Goal: Task Accomplishment & Management: Manage account settings

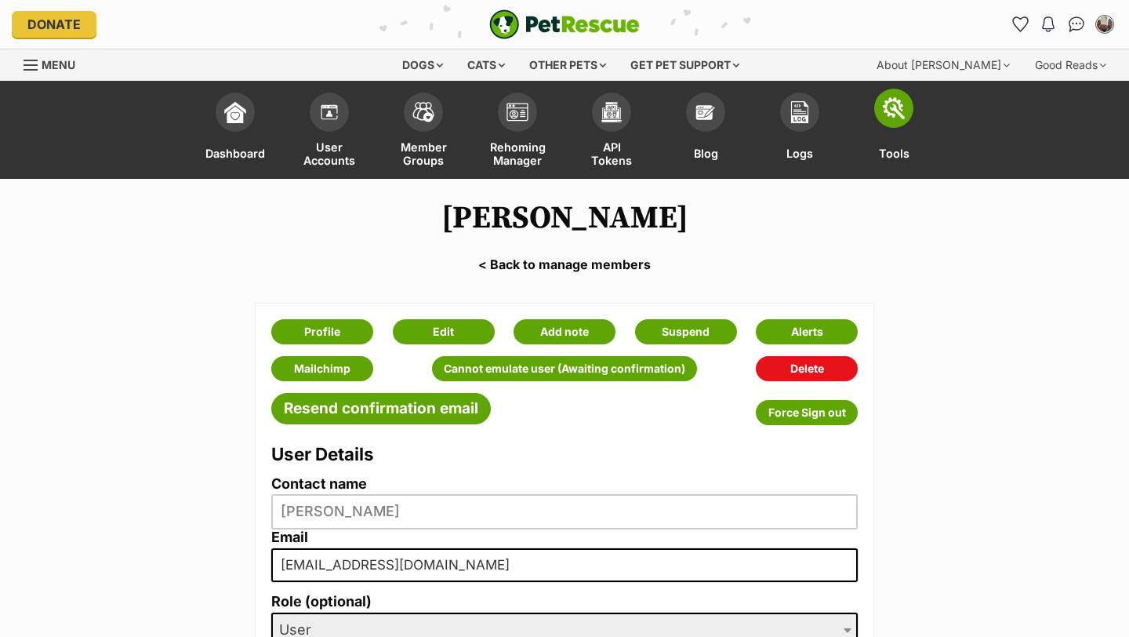
click at [902, 112] on img at bounding box center [894, 108] width 22 height 22
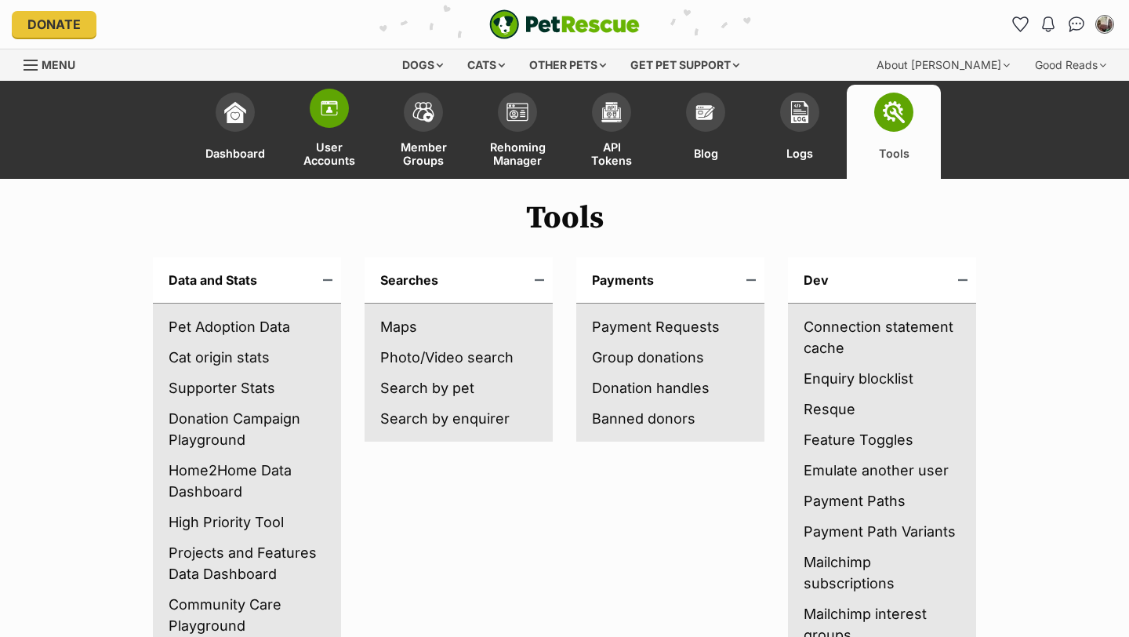
click at [335, 109] on img at bounding box center [329, 108] width 22 height 22
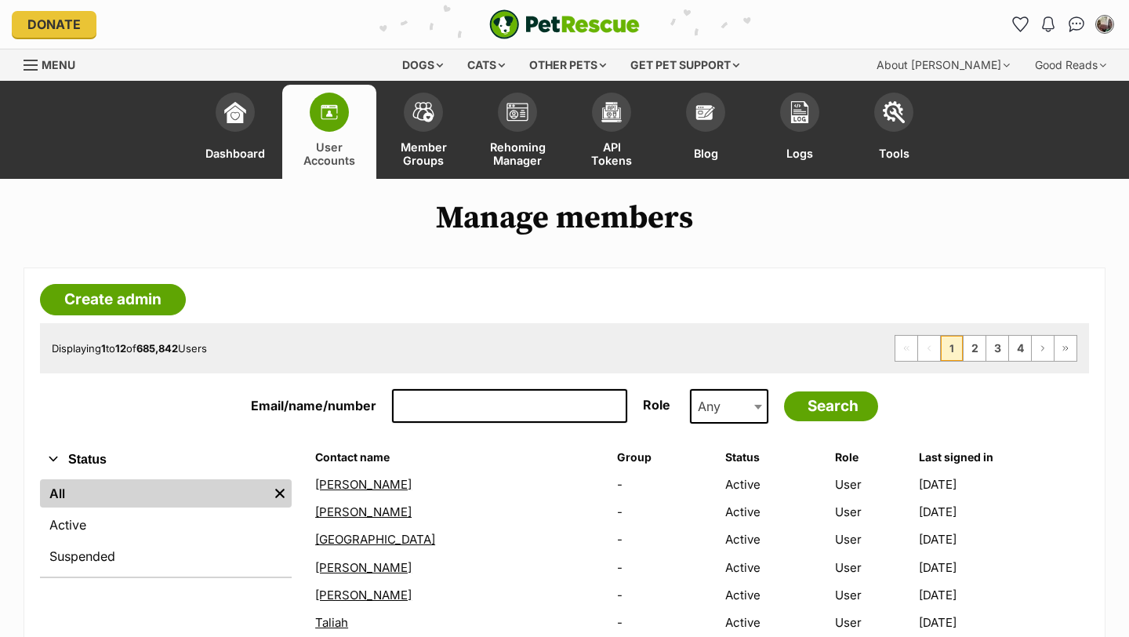
click at [497, 402] on input "Email/name/number" at bounding box center [509, 406] width 235 height 34
paste input "[EMAIL_ADDRESS][DOMAIN_NAME]"
type input "oxleyfarmgatemeatz@hotmail.com"
click at [784, 391] on input "Search" at bounding box center [831, 406] width 94 height 30
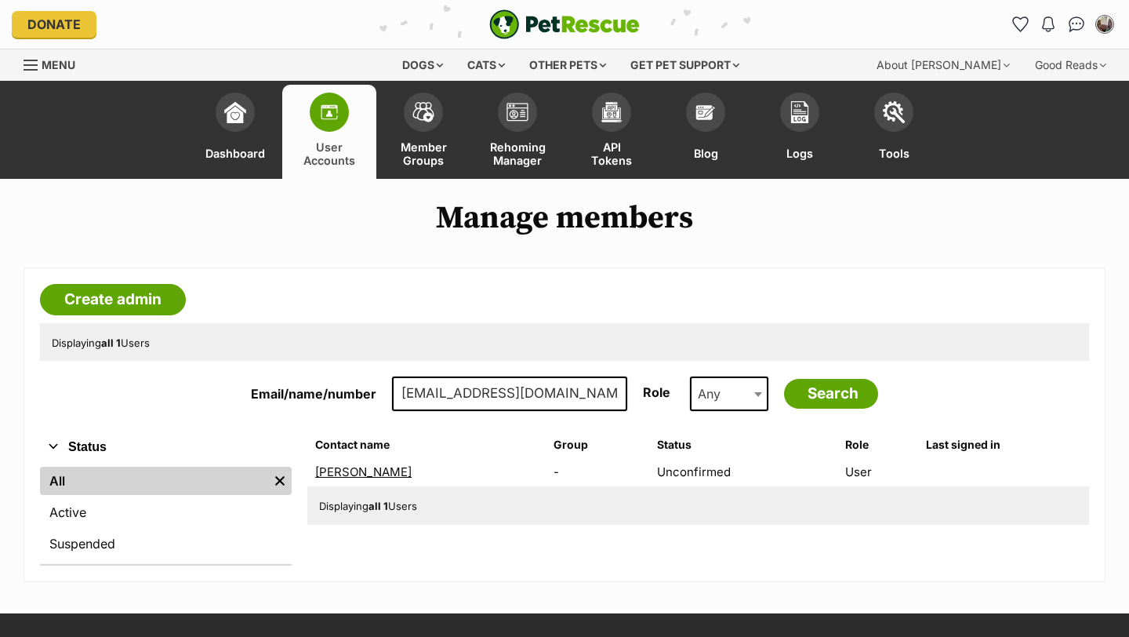
drag, startPoint x: 405, startPoint y: 394, endPoint x: 491, endPoint y: 396, distance: 85.5
click at [491, 396] on input "[EMAIL_ADDRESS][DOMAIN_NAME]" at bounding box center [509, 393] width 235 height 34
drag, startPoint x: 400, startPoint y: 394, endPoint x: 659, endPoint y: 391, distance: 259.5
click at [659, 391] on div "Email/name/number oxleyfarmgatemeatz@hotmail.com Role Any PetRescue Admin Group…" at bounding box center [564, 393] width 1049 height 42
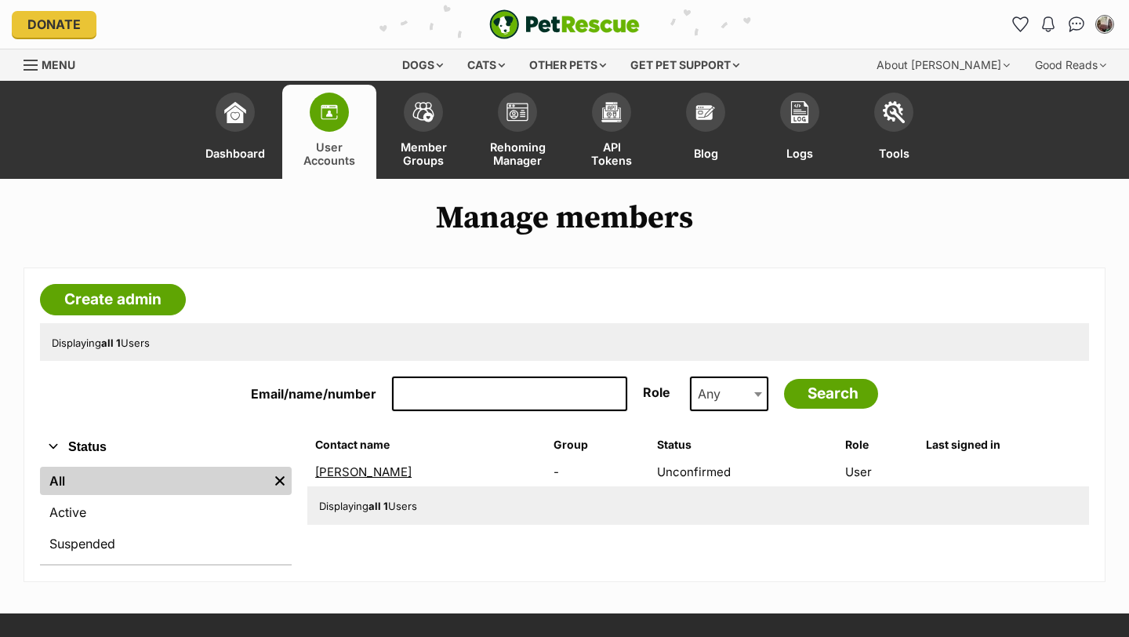
scroll to position [0, 0]
paste input "[EMAIL_ADDRESS][DOMAIN_NAME]"
type input "[EMAIL_ADDRESS][DOMAIN_NAME]"
click at [784, 379] on input "Search" at bounding box center [831, 394] width 94 height 30
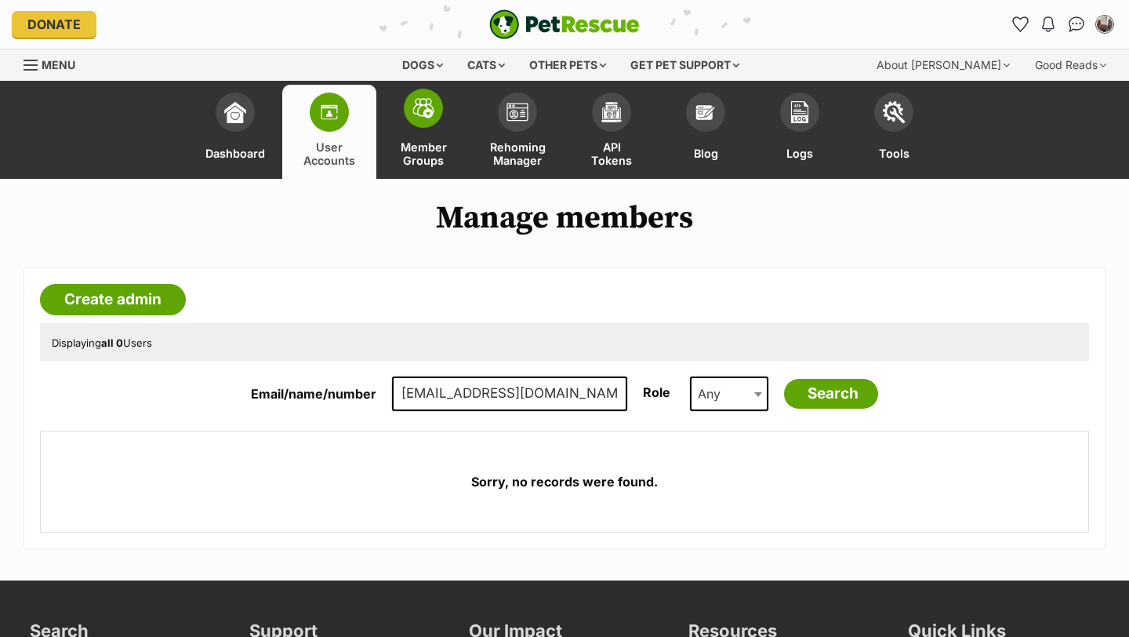
click at [430, 121] on span at bounding box center [423, 108] width 39 height 39
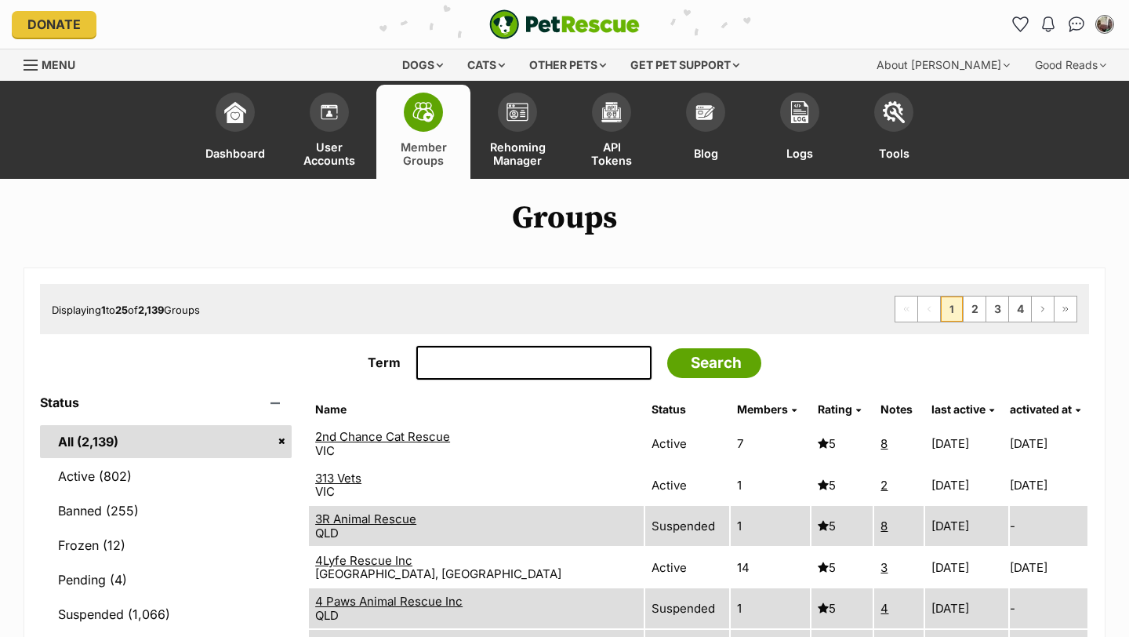
click at [459, 370] on input "Term" at bounding box center [533, 363] width 235 height 34
type input "belgian"
click at [667, 348] on input "Search" at bounding box center [714, 363] width 94 height 30
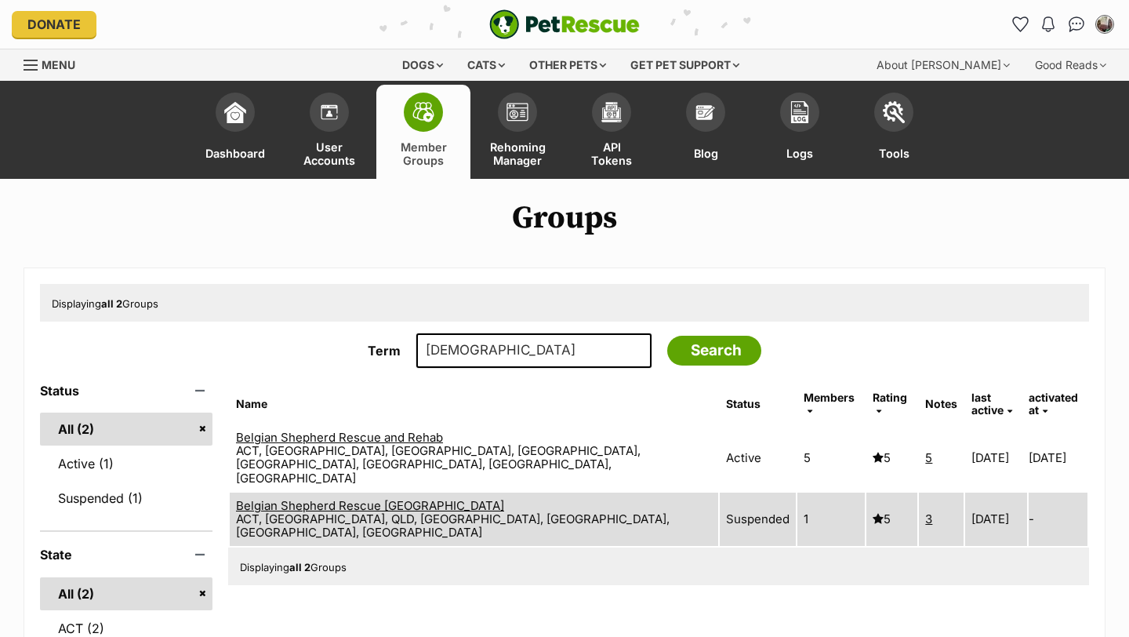
click at [394, 430] on link "Belgian Shepherd Rescue and Rehab" at bounding box center [339, 437] width 207 height 15
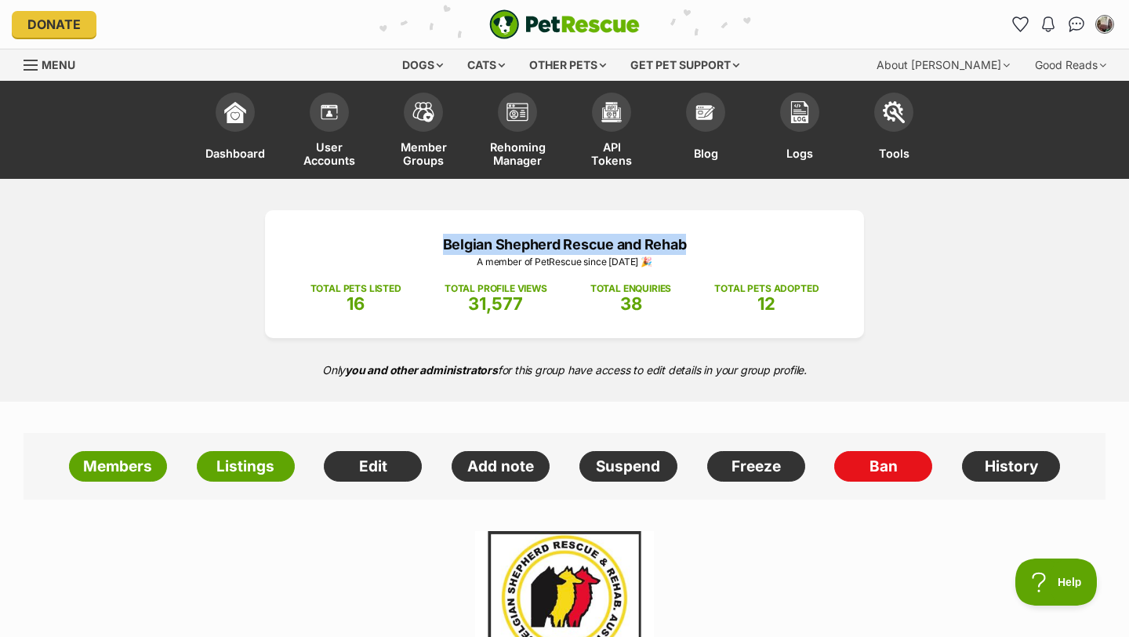
drag, startPoint x: 695, startPoint y: 243, endPoint x: 443, endPoint y: 239, distance: 251.7
click at [443, 239] on p "Belgian Shepherd Rescue and Rehab" at bounding box center [565, 244] width 552 height 21
copy p "Belgian Shepherd Rescue and Rehab"
click at [975, 268] on div "Belgian Shepherd Rescue and Rehab A member of PetRescue since 2022 🎉 TOTAL PETS…" at bounding box center [564, 290] width 1129 height 223
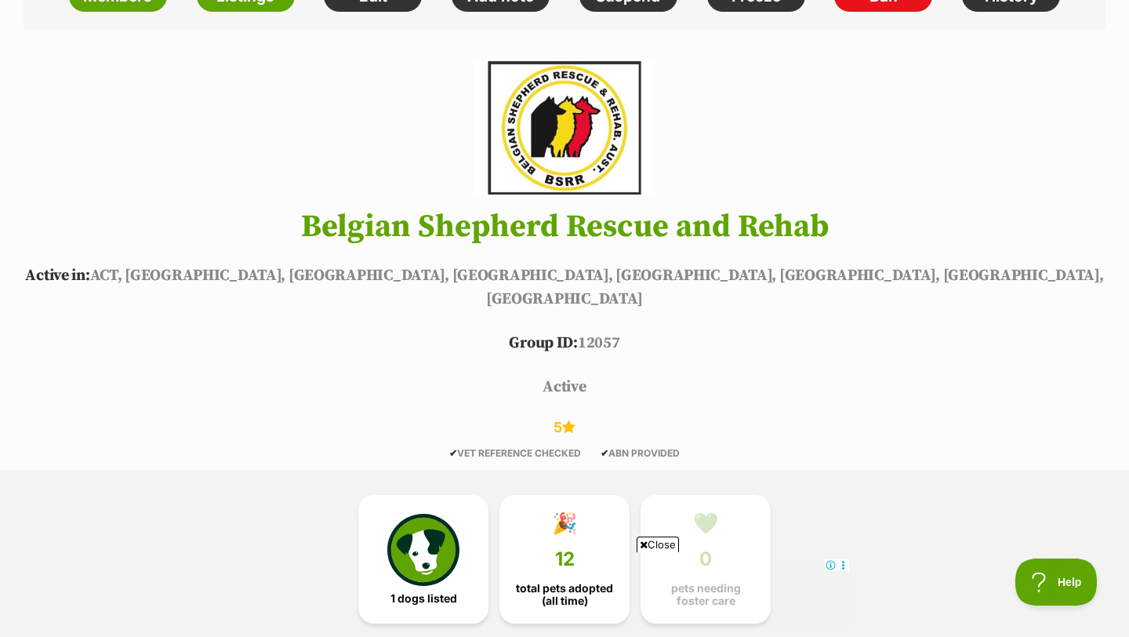
scroll to position [439, 0]
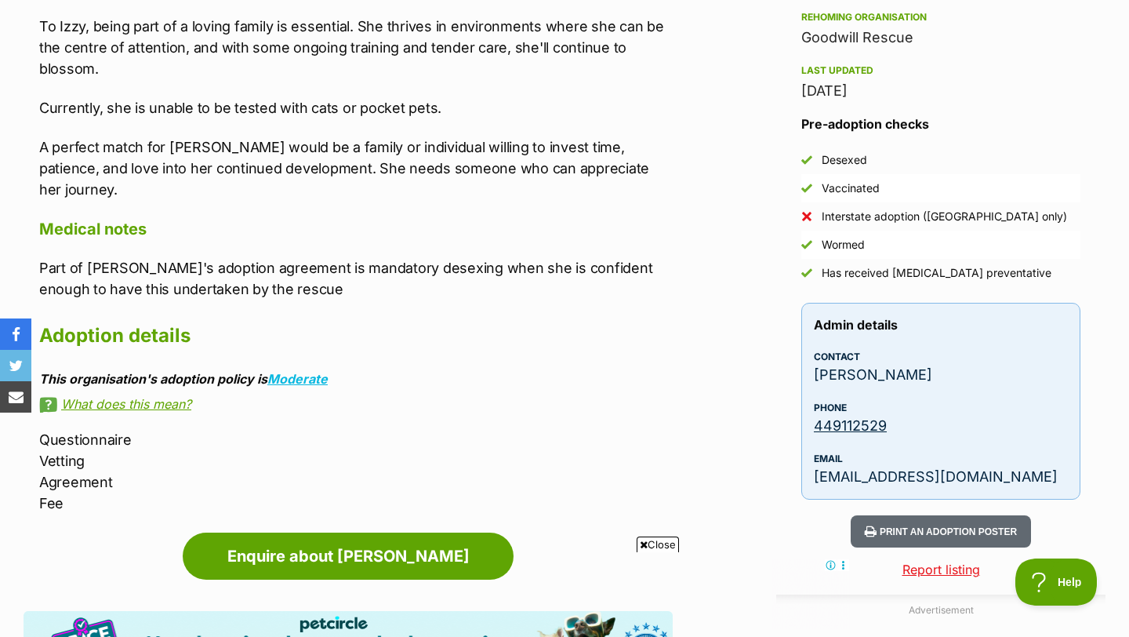
click at [615, 155] on p "A perfect match for Izzy would be a family or individual willing to invest time…" at bounding box center [355, 168] width 633 height 64
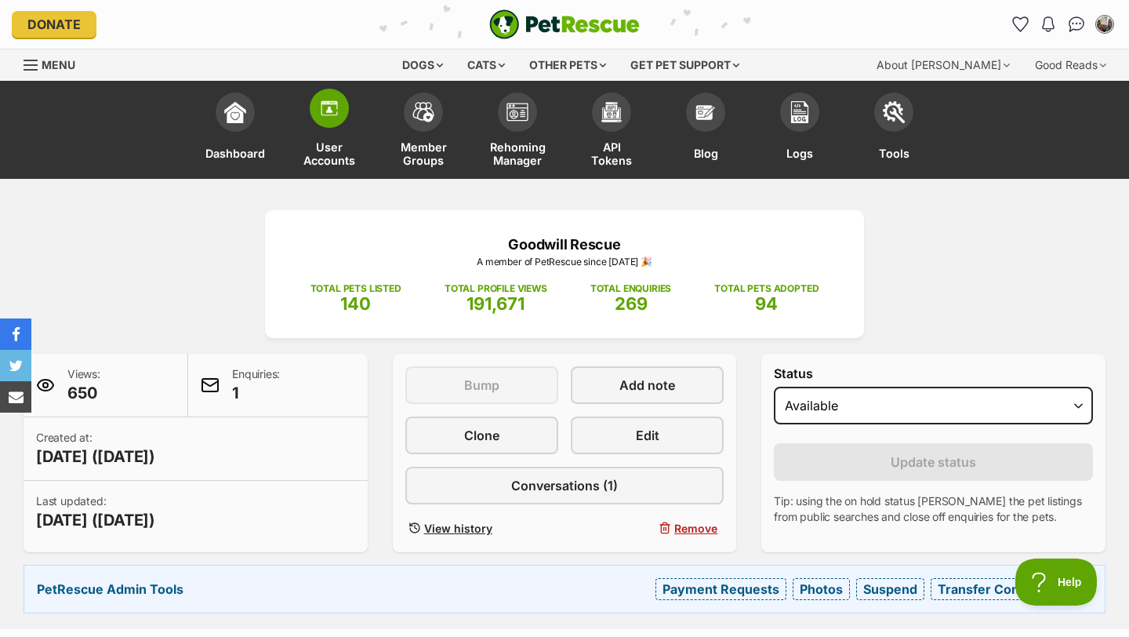
click at [326, 107] on img at bounding box center [329, 108] width 22 height 22
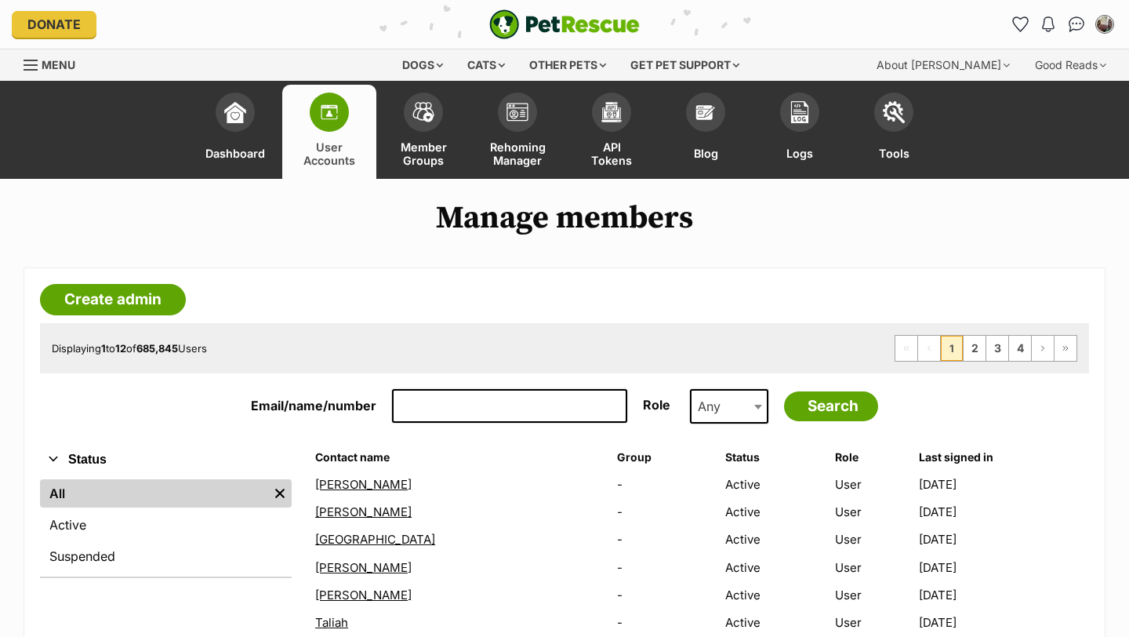
click at [514, 406] on input "Email/name/number" at bounding box center [509, 406] width 235 height 34
type input "[PERSON_NAME][EMAIL_ADDRESS][DOMAIN_NAME]"
click at [784, 391] on input "Search" at bounding box center [831, 406] width 94 height 30
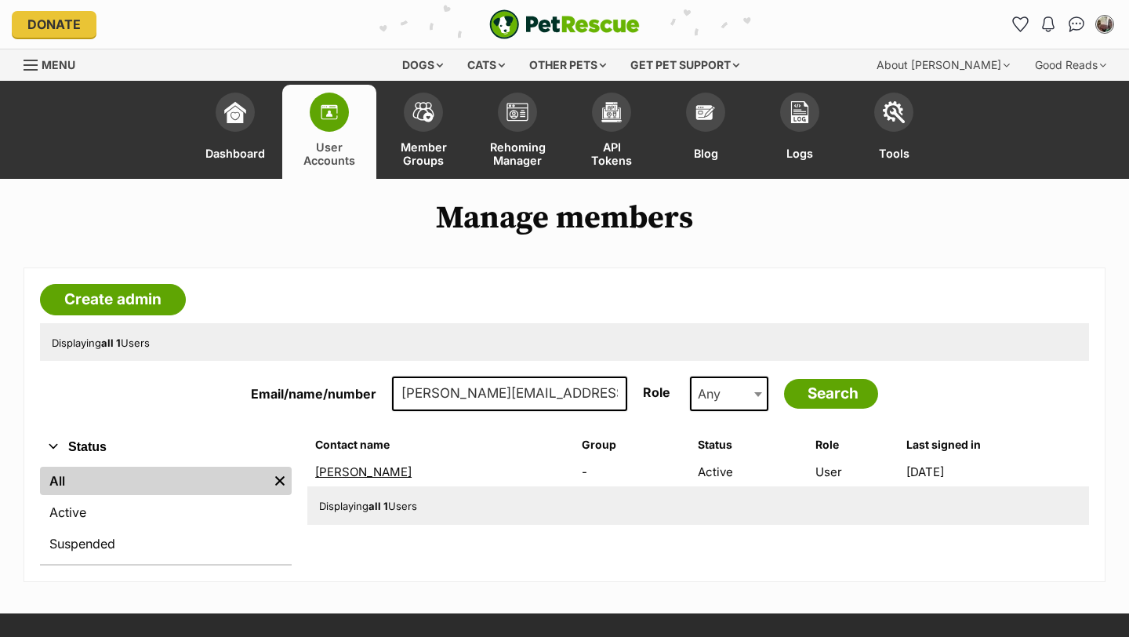
click at [374, 471] on link "[PERSON_NAME]" at bounding box center [363, 471] width 96 height 15
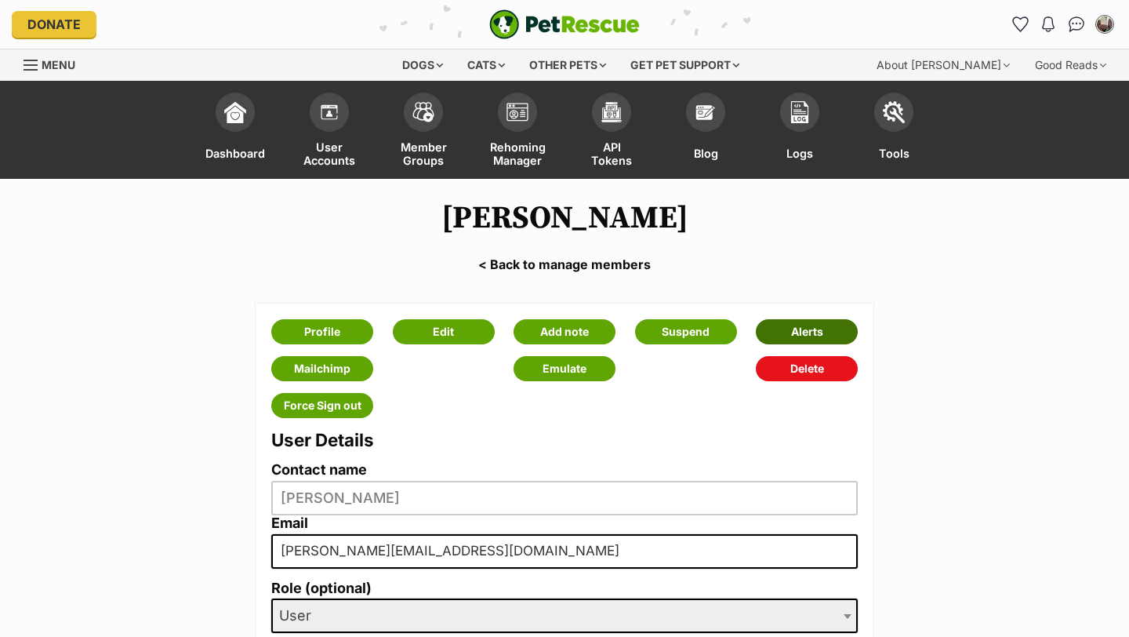
click at [814, 324] on link "Alerts" at bounding box center [807, 331] width 102 height 25
click at [591, 367] on link "Emulate" at bounding box center [565, 368] width 102 height 25
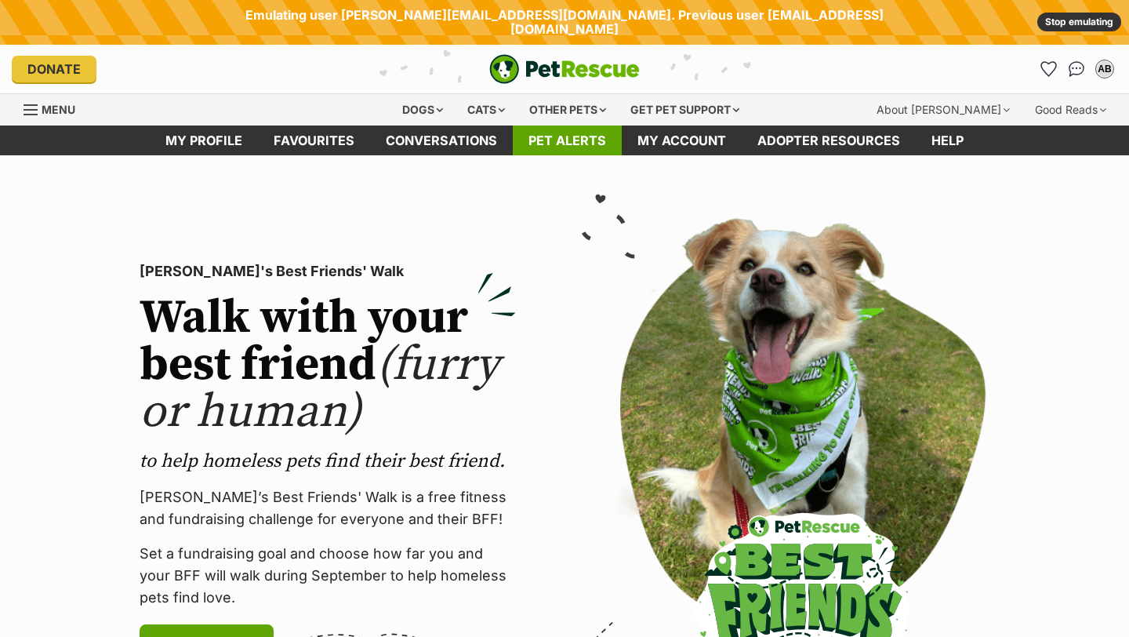
click at [561, 126] on link "Pet alerts" at bounding box center [567, 140] width 109 height 31
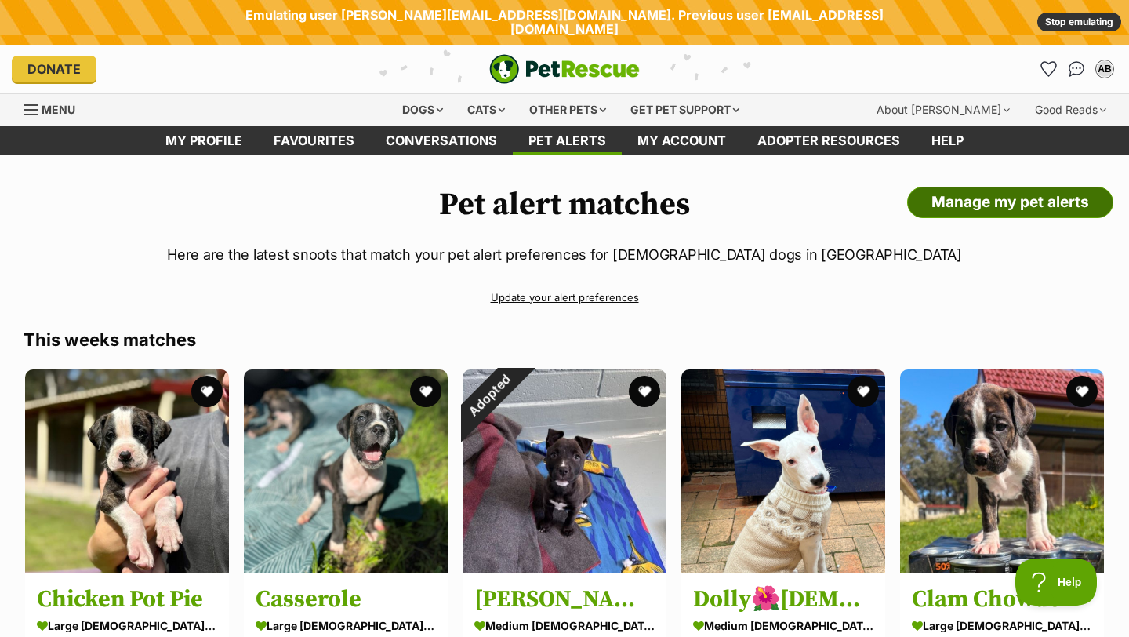
click at [1021, 190] on link "Manage my pet alerts" at bounding box center [1010, 202] width 206 height 31
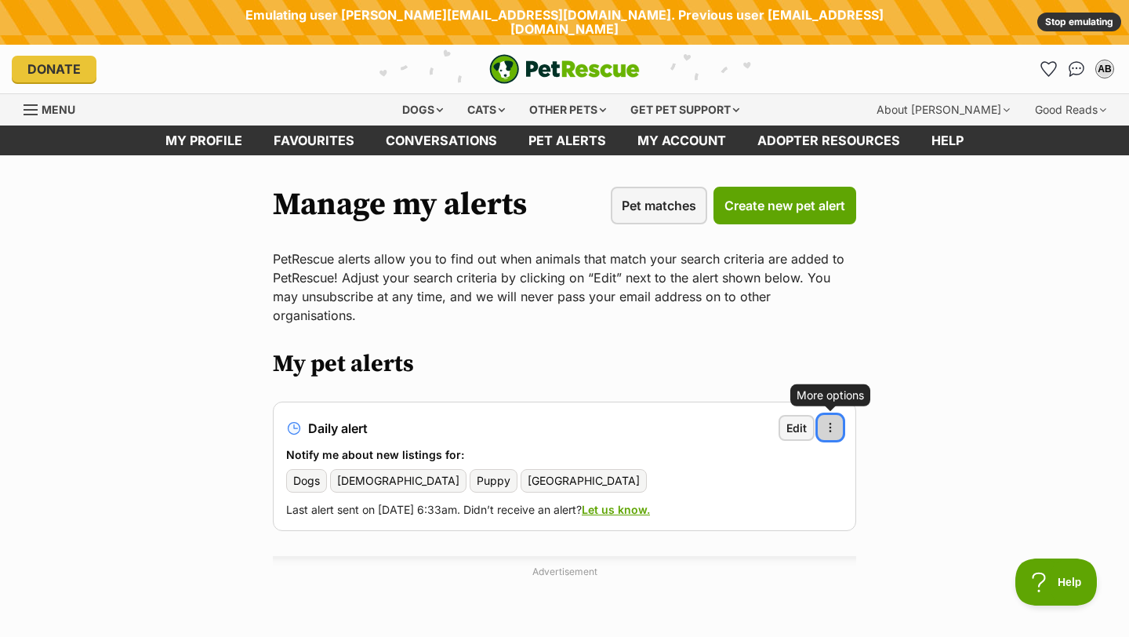
click at [836, 421] on span "button" at bounding box center [830, 427] width 13 height 13
click at [782, 462] on span "Delete alert" at bounding box center [754, 470] width 61 height 16
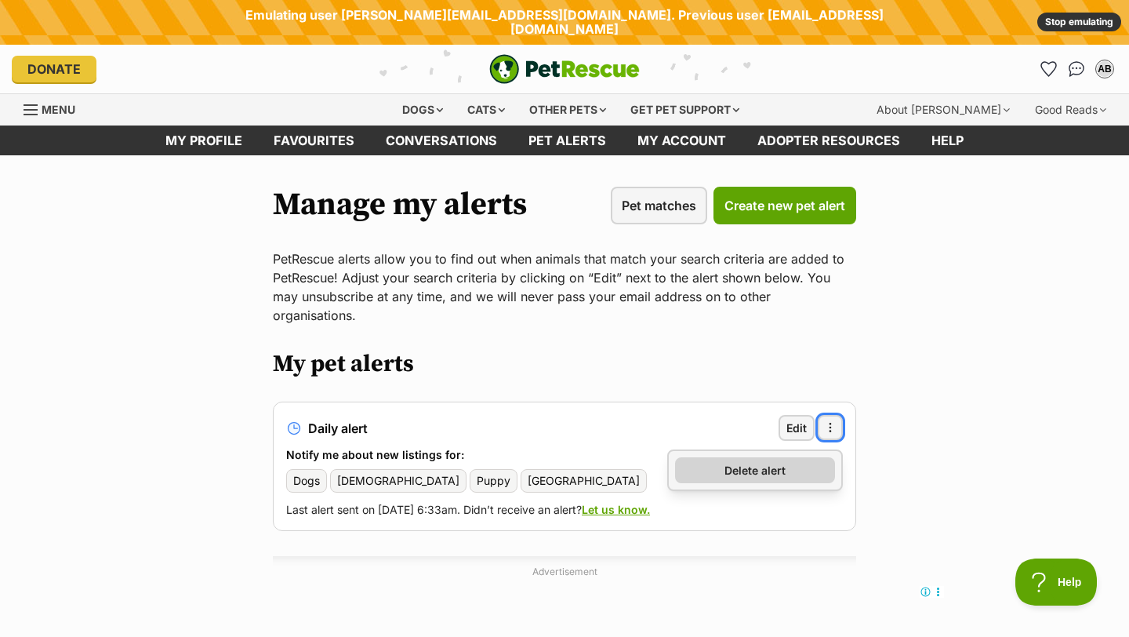
click at [759, 462] on span "Delete alert" at bounding box center [754, 470] width 61 height 16
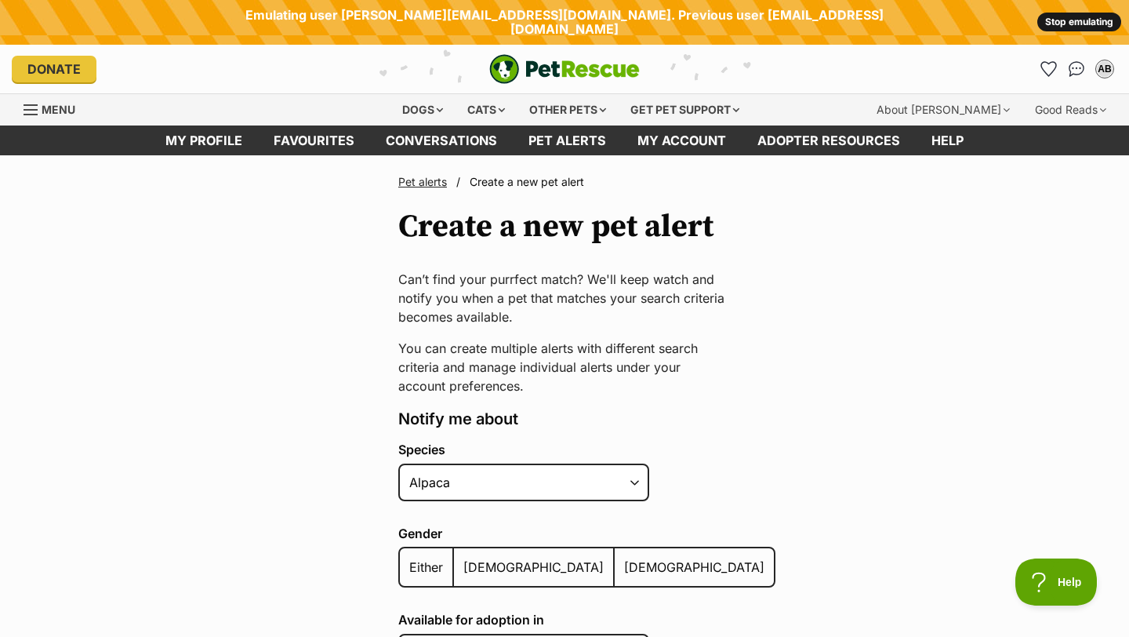
click at [1080, 14] on link "Stop emulating" at bounding box center [1079, 22] width 84 height 19
